Goal: Check status: Check status

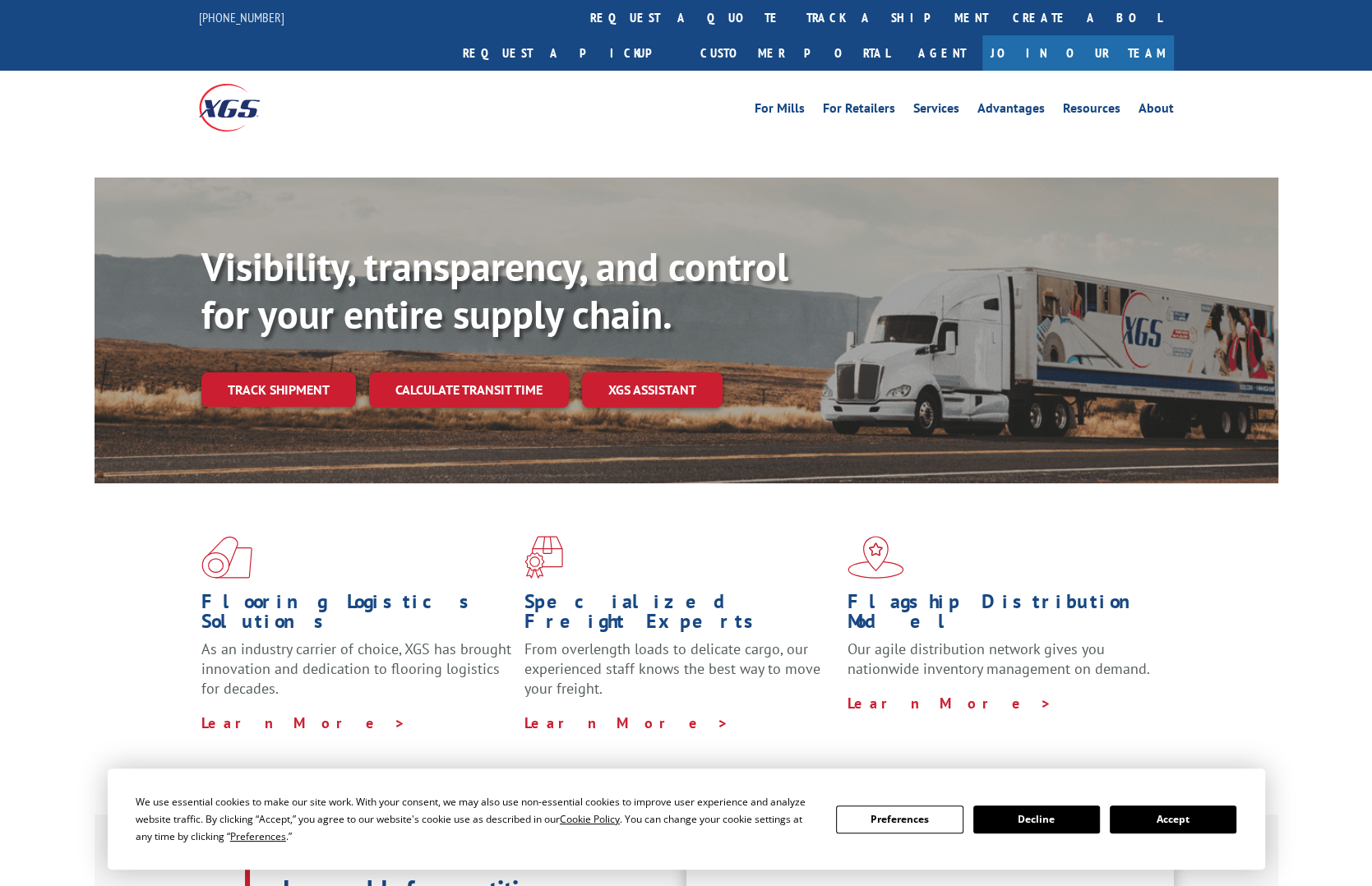
click at [486, 372] on link "Calculate transit time" at bounding box center [469, 389] width 199 height 35
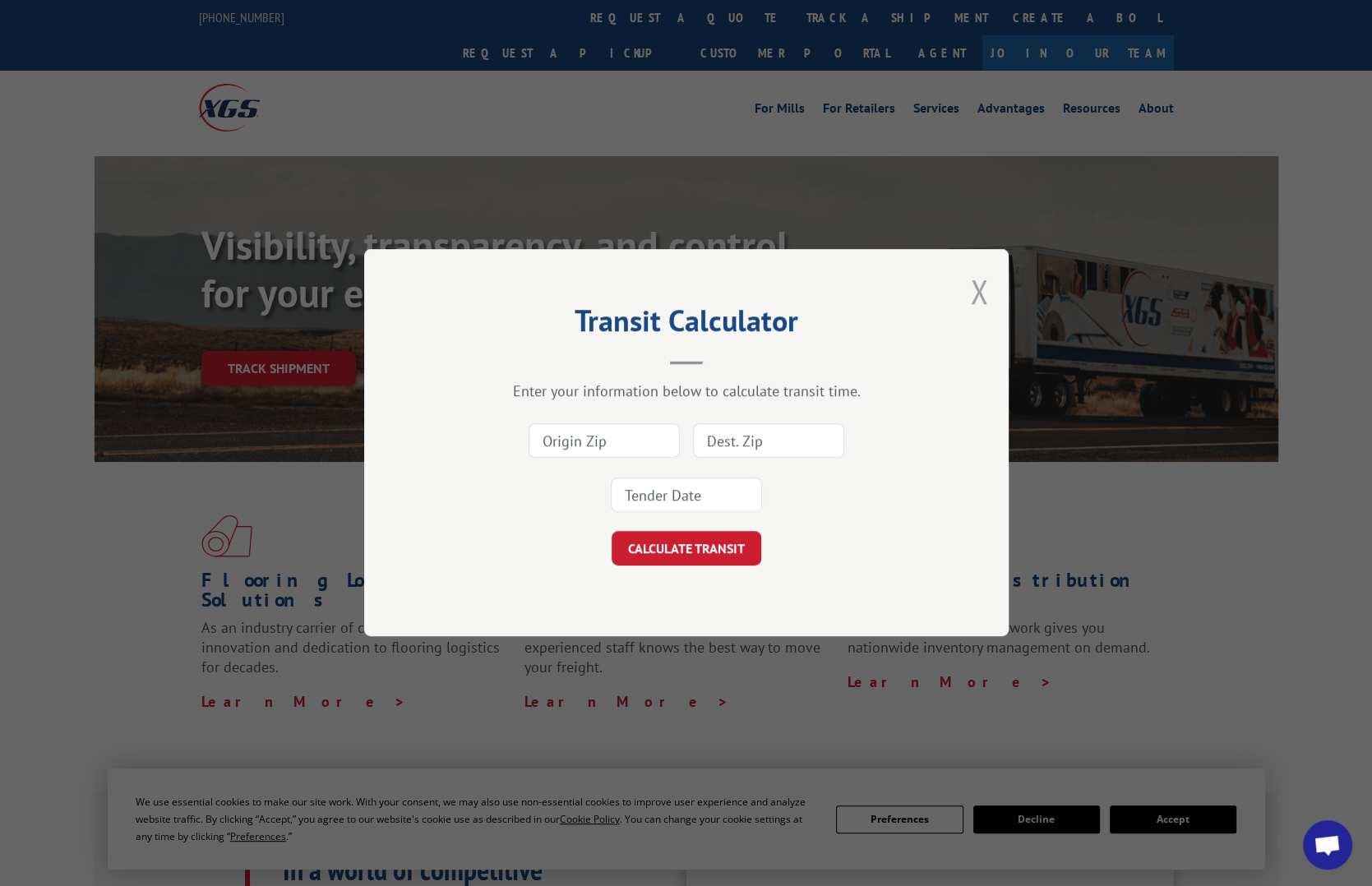
click at [978, 291] on button "Close modal" at bounding box center [979, 291] width 18 height 44
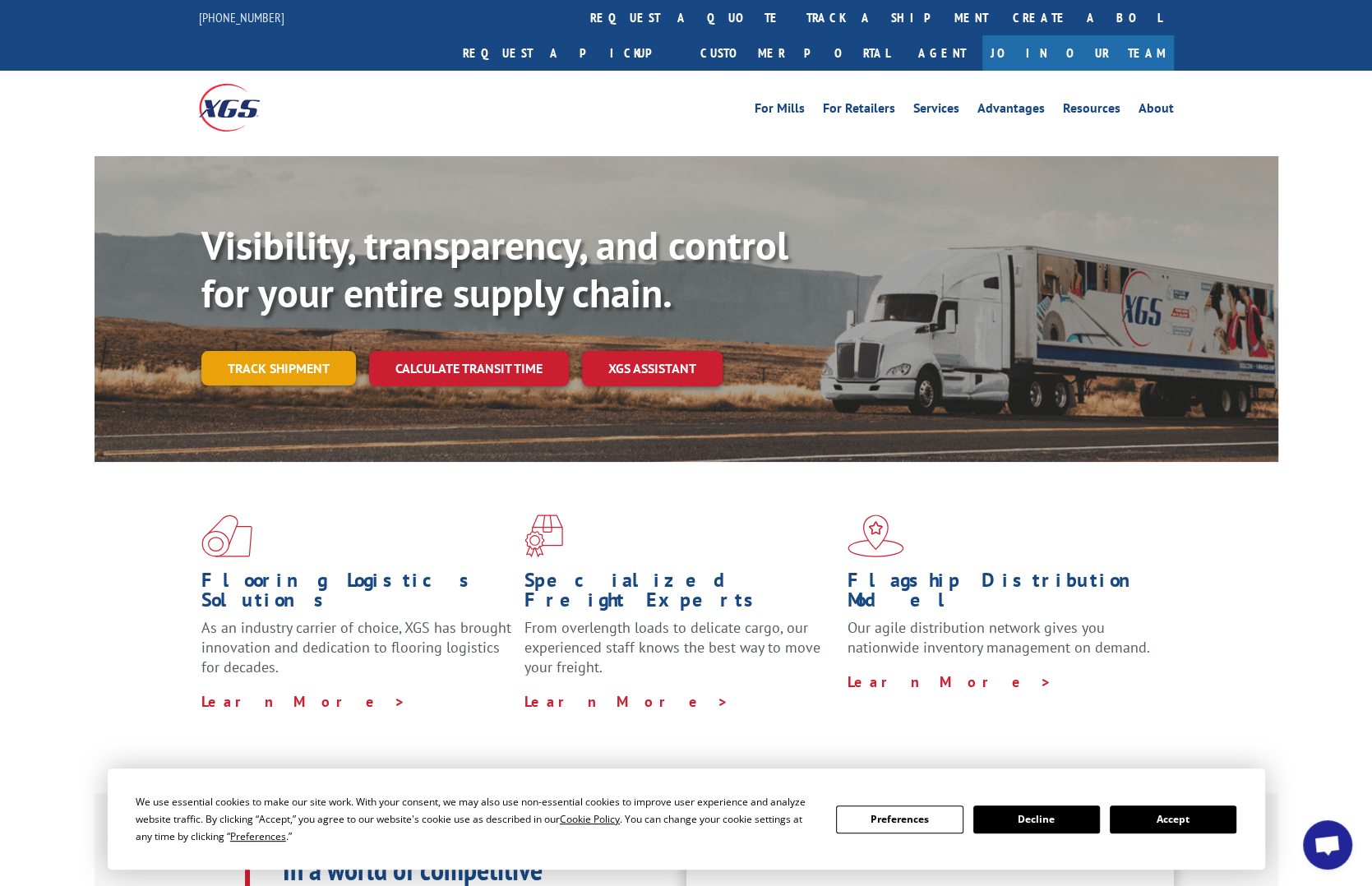
click at [281, 351] on link "Track shipment" at bounding box center [279, 368] width 155 height 34
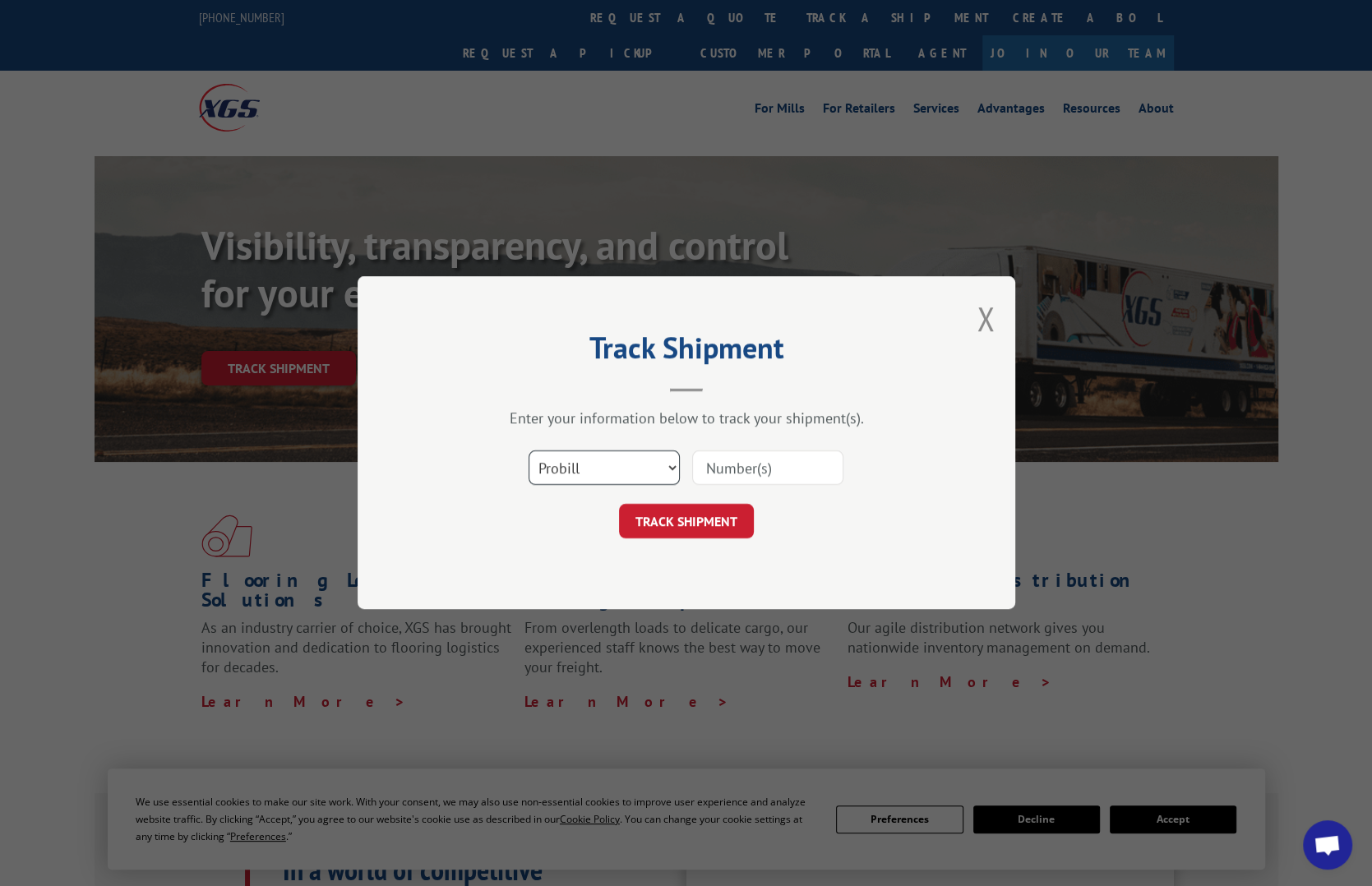
select select "bol"
click option "BOL" at bounding box center [0, 0] width 0 height 0
click at [718, 465] on input at bounding box center [768, 468] width 151 height 34
paste input "244355"
type input "244355"
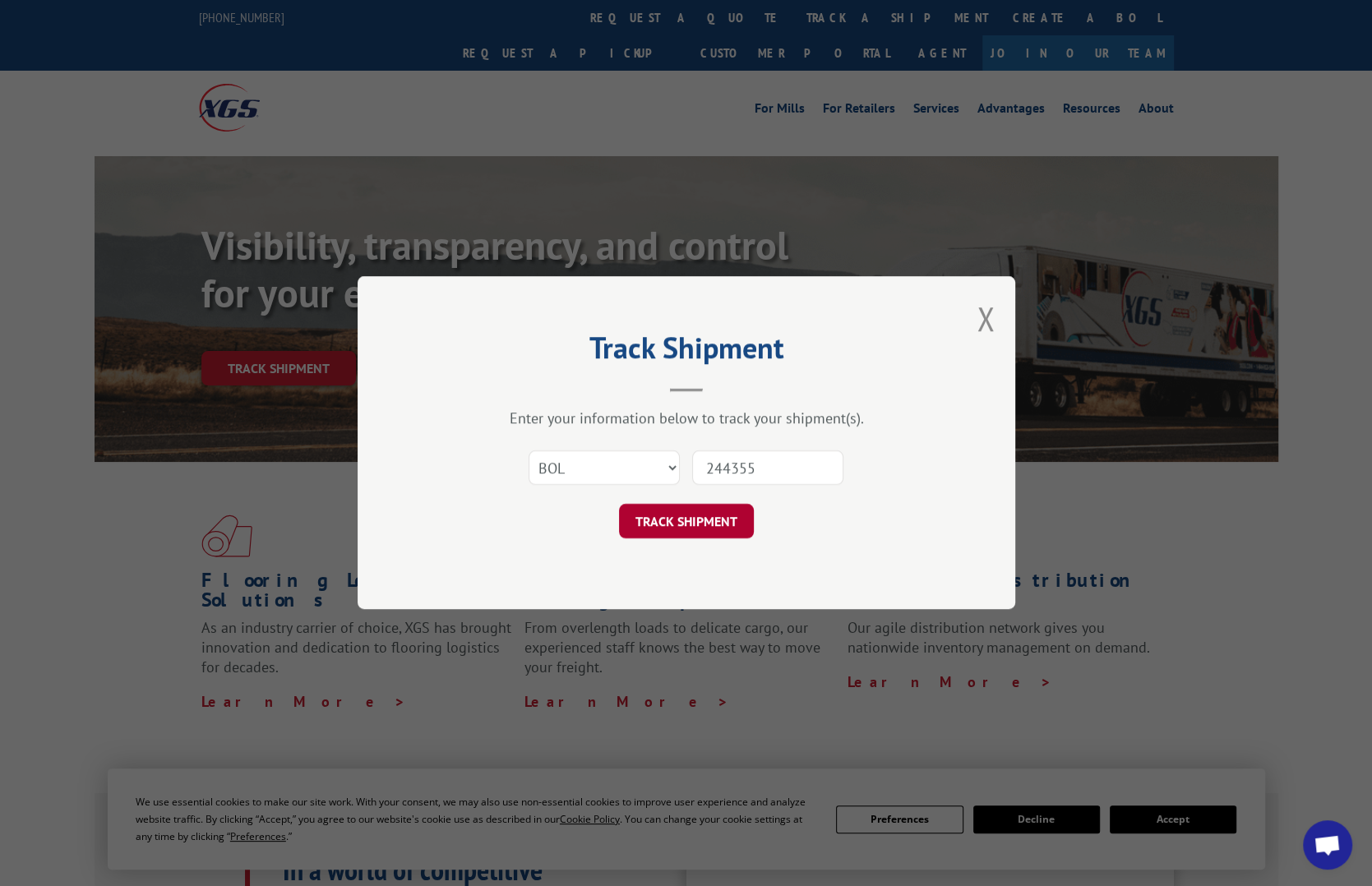
click at [707, 506] on button "TRACK SHIPMENT" at bounding box center [686, 521] width 135 height 34
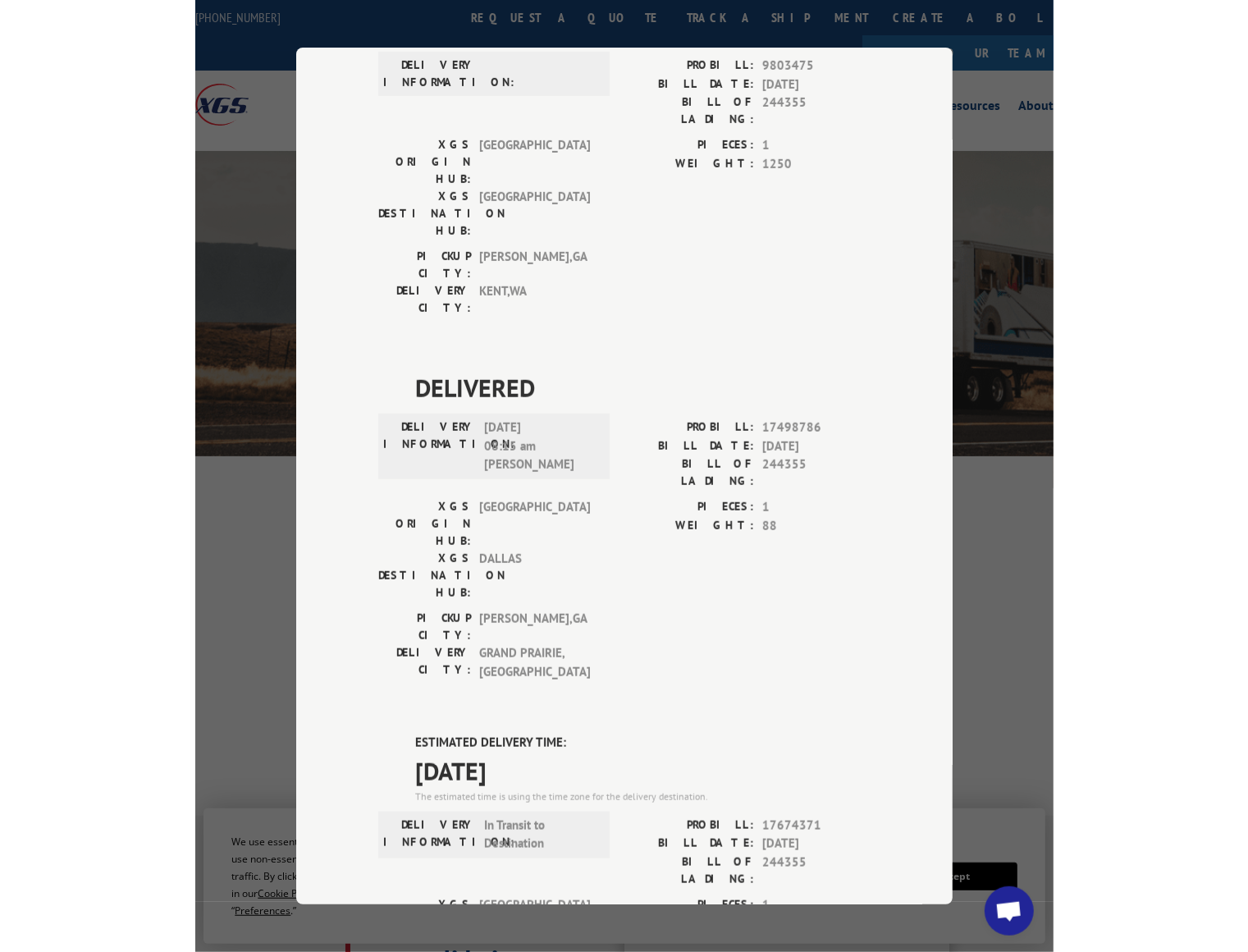
scroll to position [677, 0]
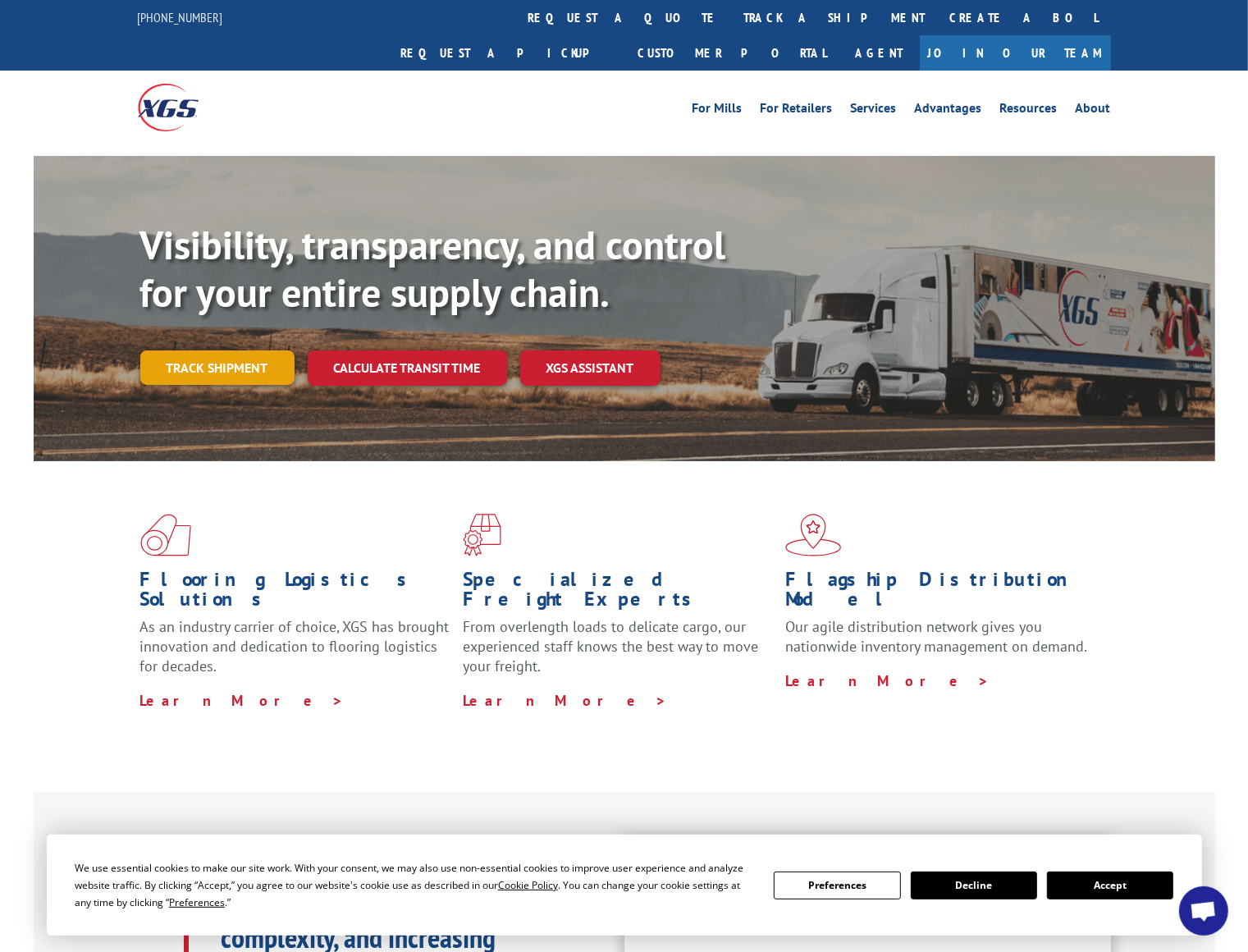
click at [242, 351] on link "Track shipment" at bounding box center [218, 368] width 154 height 34
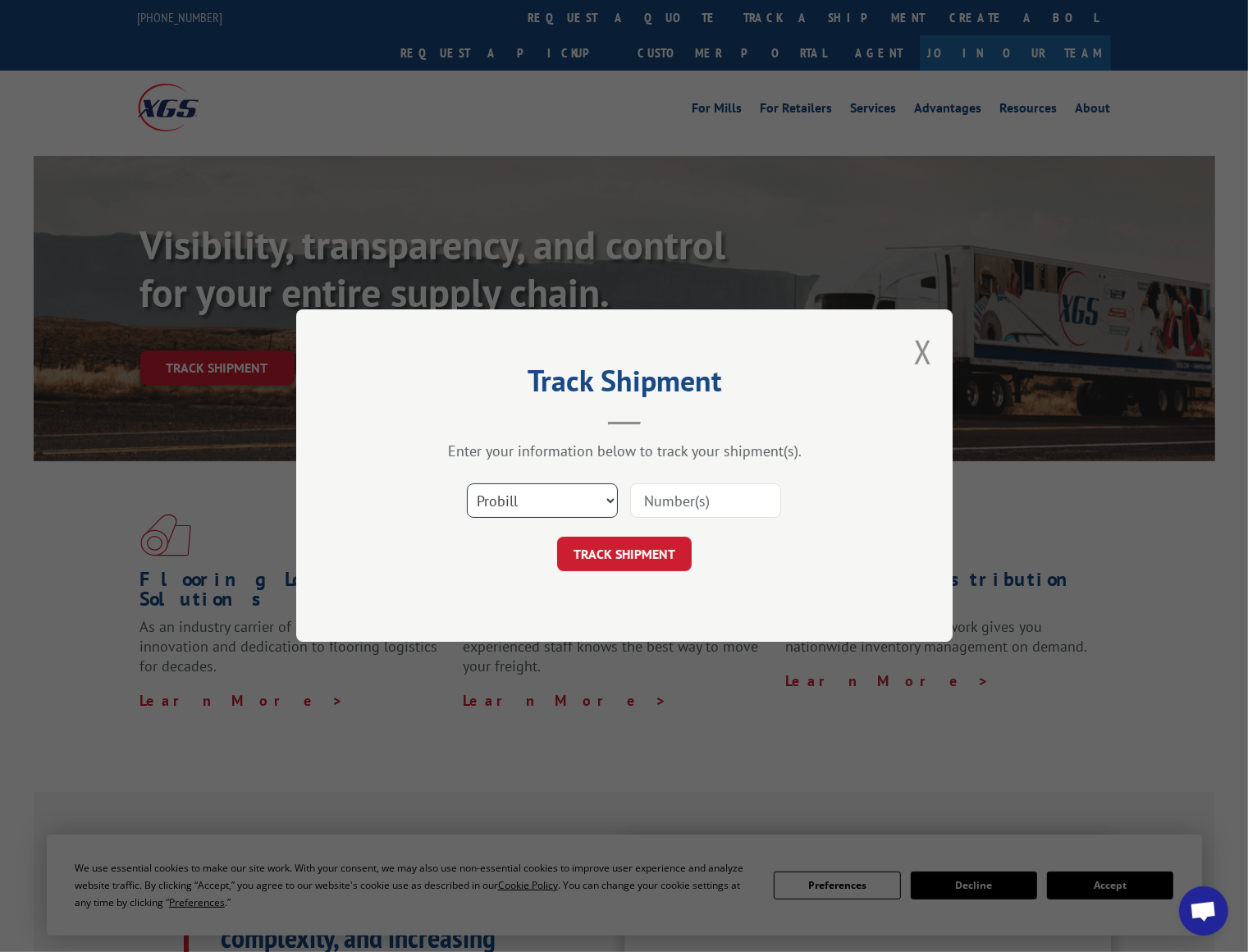
select select "bol"
click option "BOL" at bounding box center [0, 0] width 0 height 0
click at [678, 507] on input at bounding box center [705, 501] width 151 height 34
paste input "242968"
type input "242968"
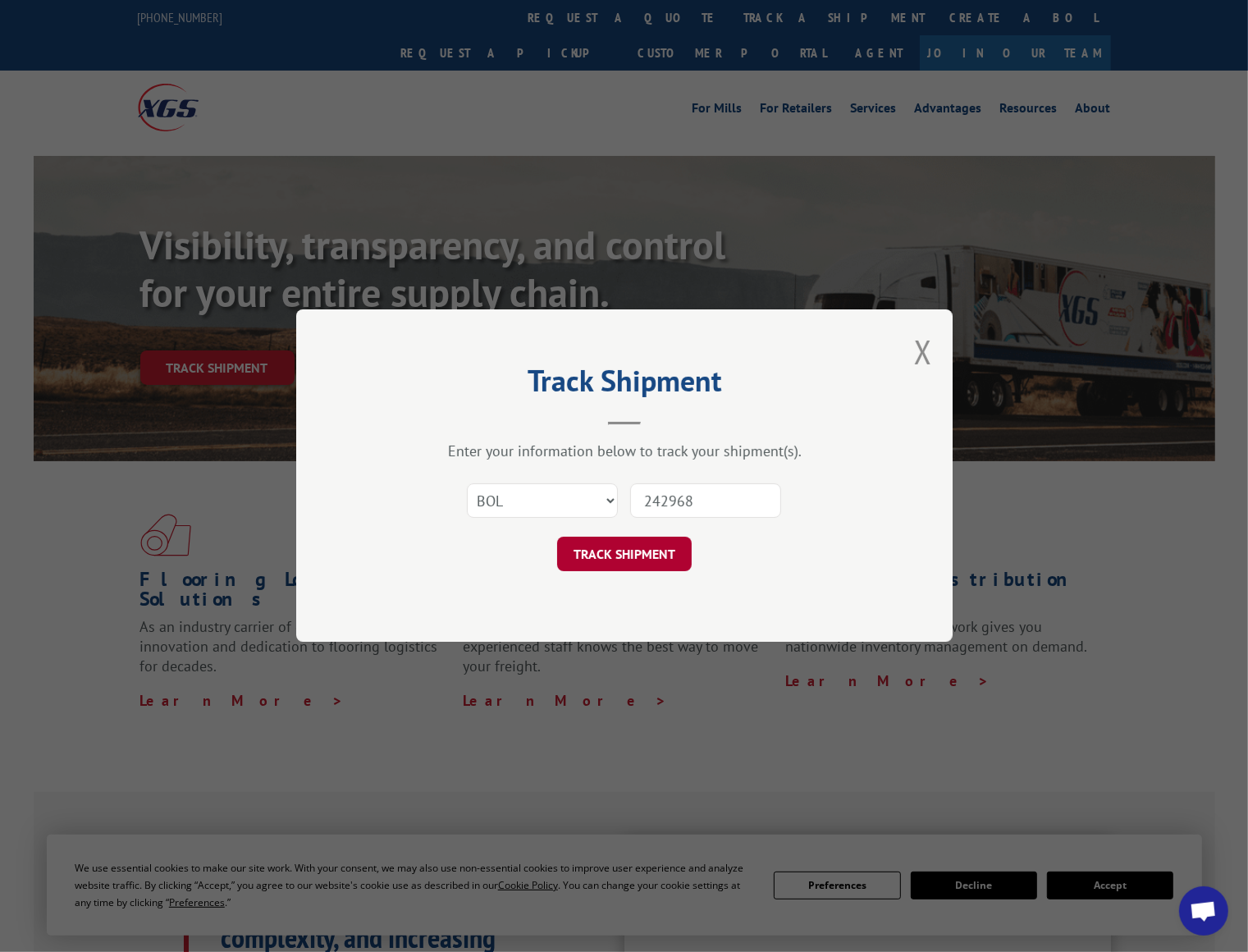
click at [615, 562] on button "TRACK SHIPMENT" at bounding box center [624, 555] width 135 height 34
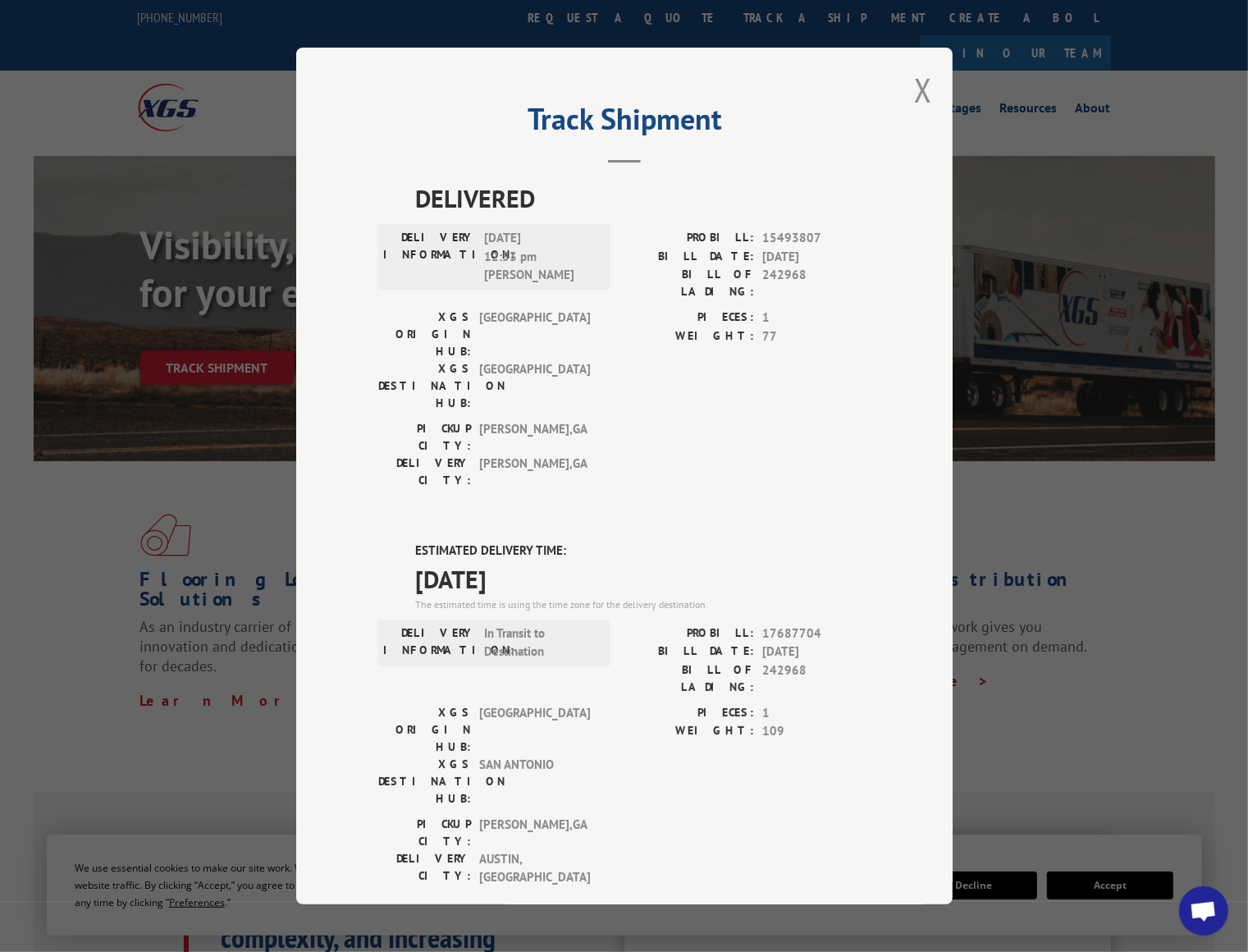
scroll to position [33, 0]
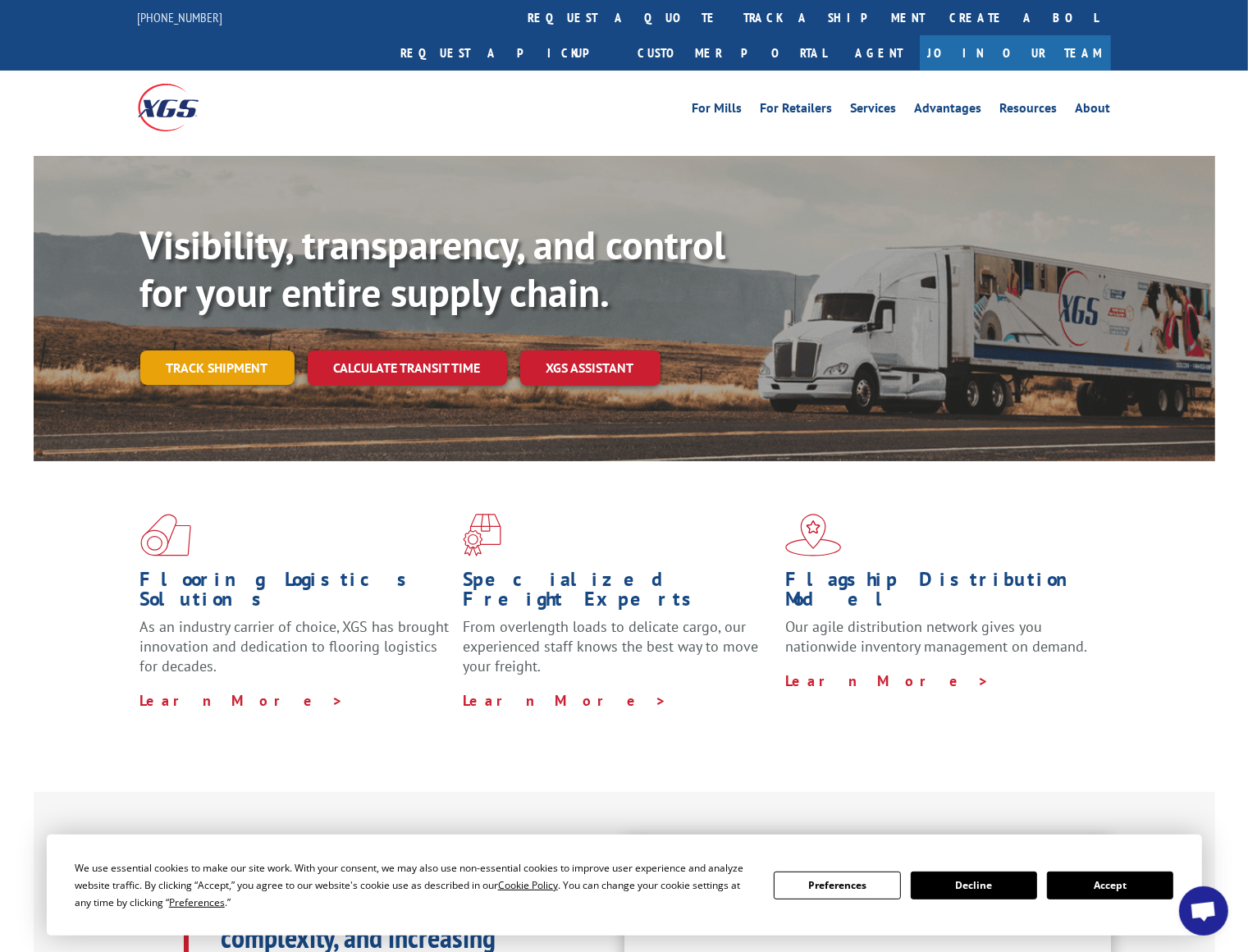
click at [260, 351] on link "Track shipment" at bounding box center [218, 368] width 154 height 34
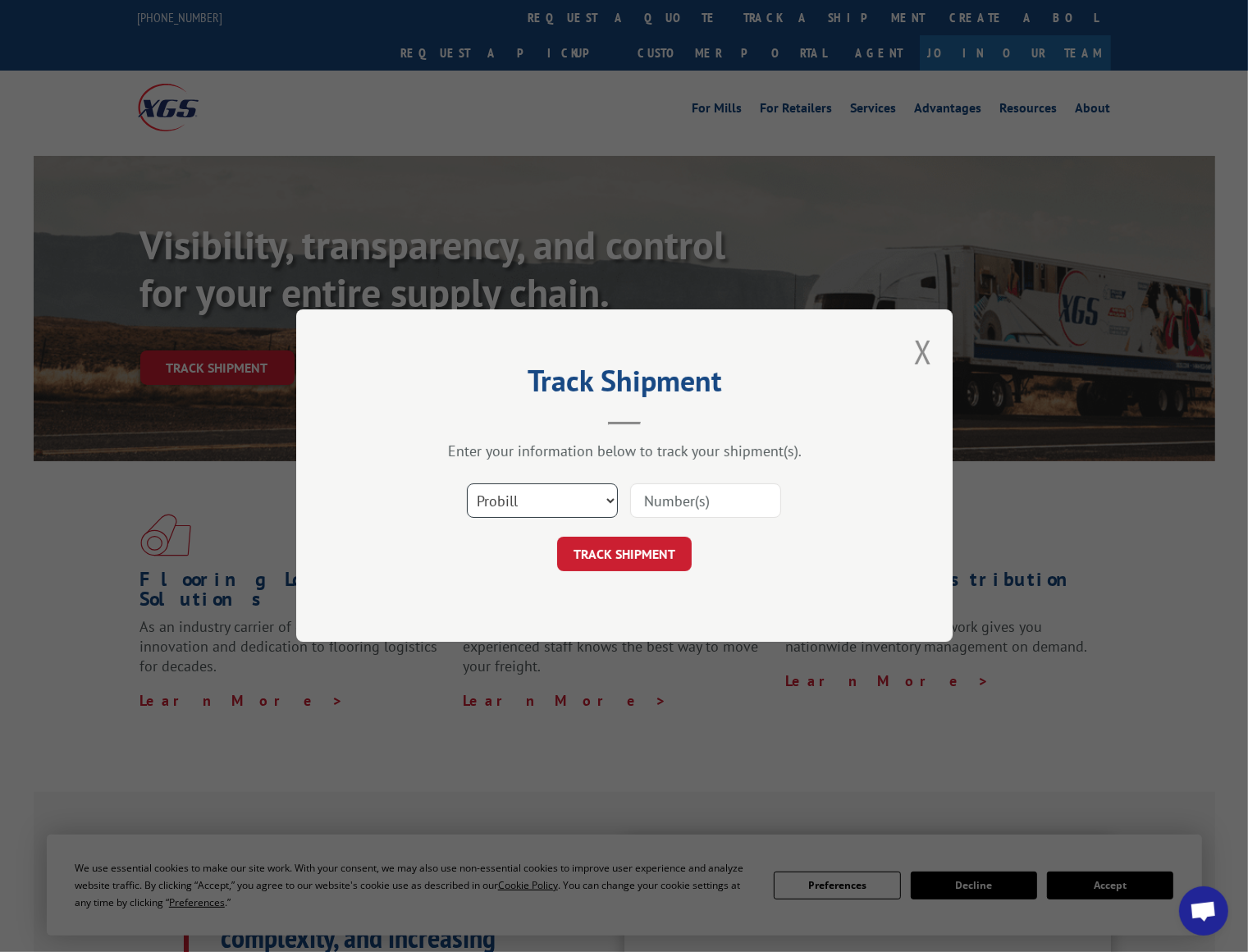
select select "bol"
click option "BOL" at bounding box center [0, 0] width 0 height 0
click at [672, 510] on input at bounding box center [705, 501] width 151 height 34
paste input "242846"
type input "242846"
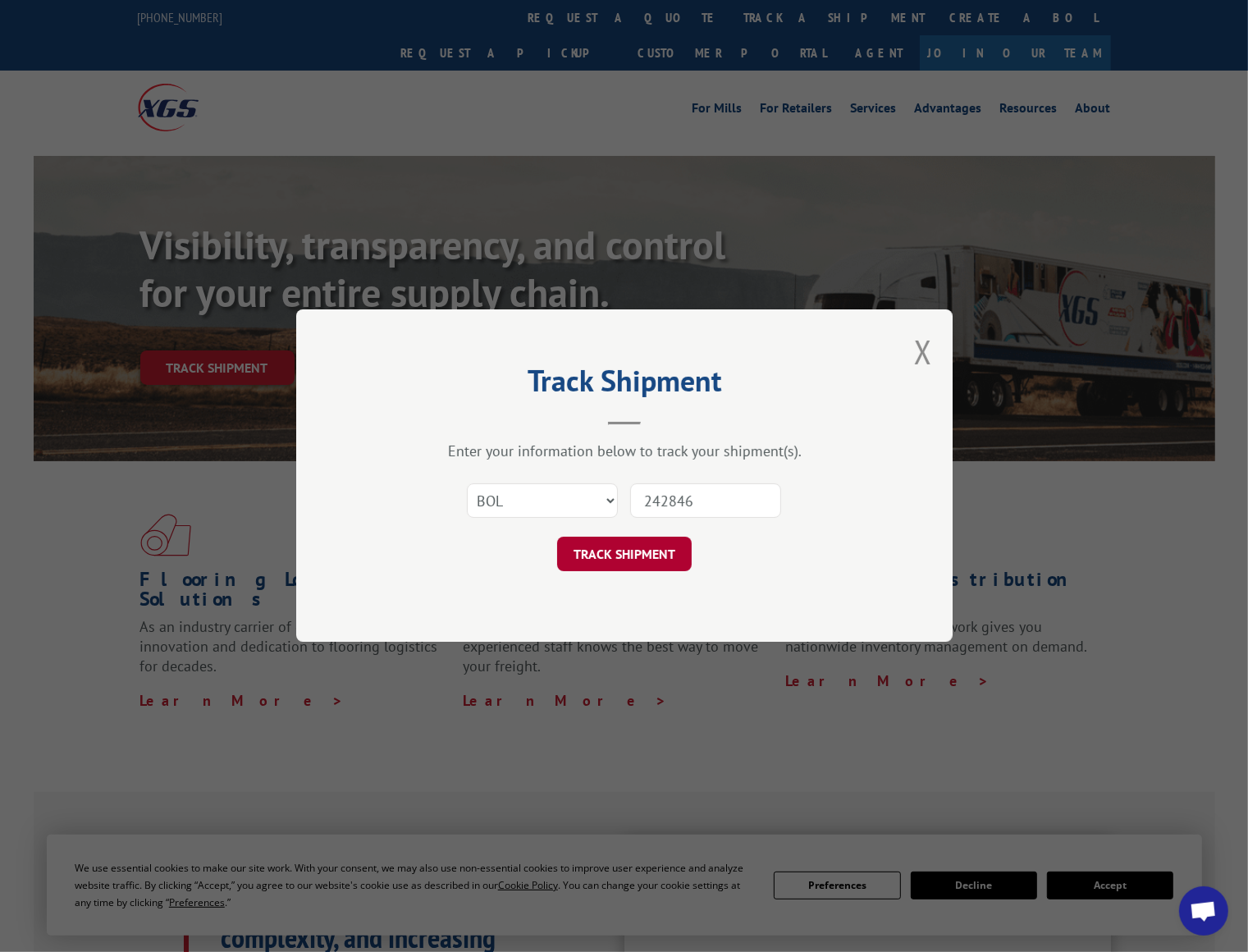
click at [598, 556] on button "TRACK SHIPMENT" at bounding box center [624, 555] width 135 height 34
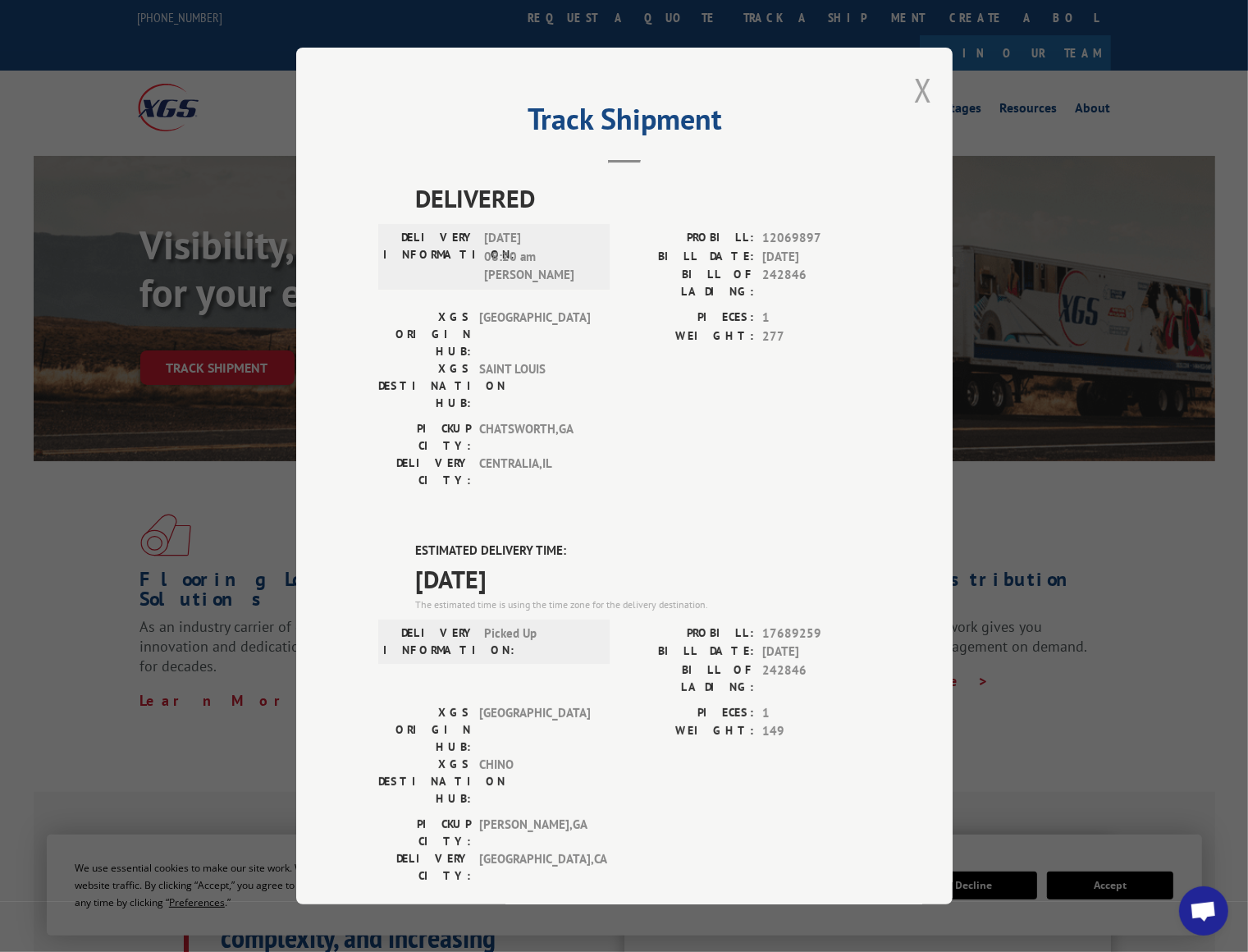
click at [924, 91] on button "Close modal" at bounding box center [922, 89] width 18 height 44
